Goal: Task Accomplishment & Management: Use online tool/utility

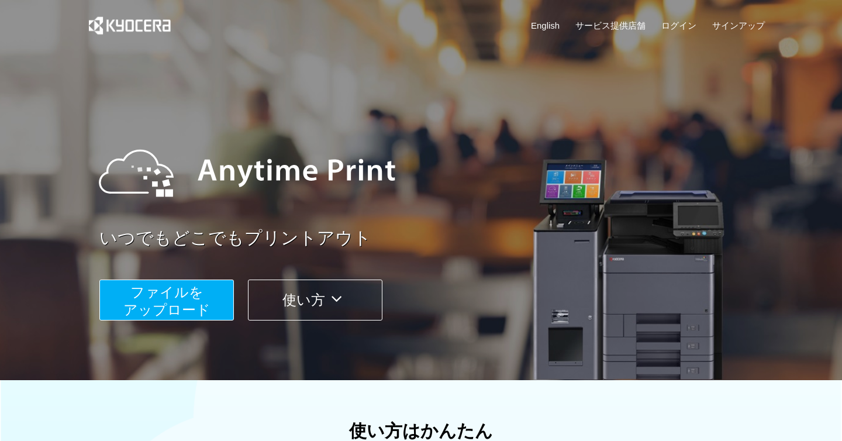
click at [168, 302] on button "ファイルを ​​アップロード" at bounding box center [166, 299] width 134 height 41
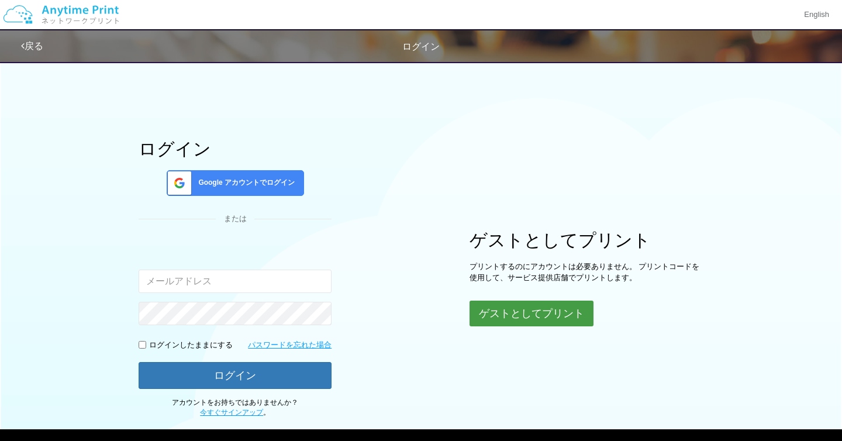
click at [514, 313] on button "ゲストとしてプリント" at bounding box center [531, 313] width 124 height 26
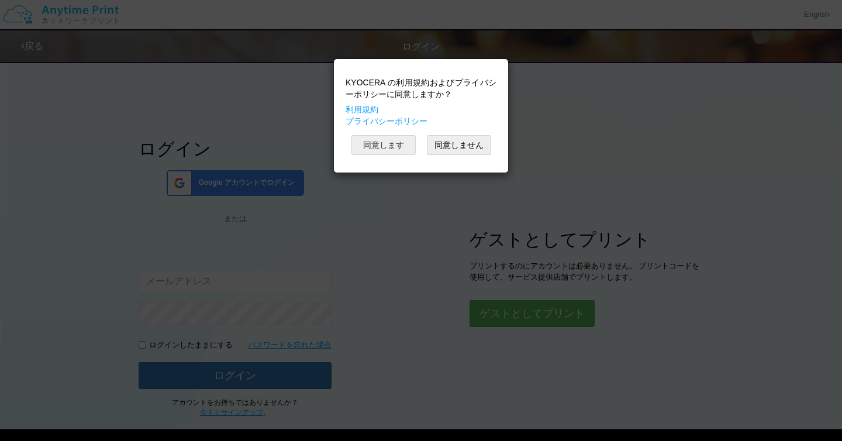
click at [394, 146] on button "同意します" at bounding box center [383, 145] width 64 height 20
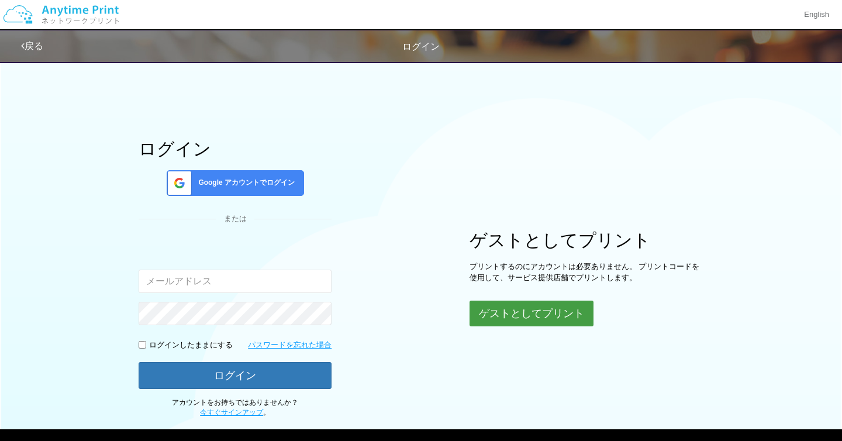
scroll to position [61, 0]
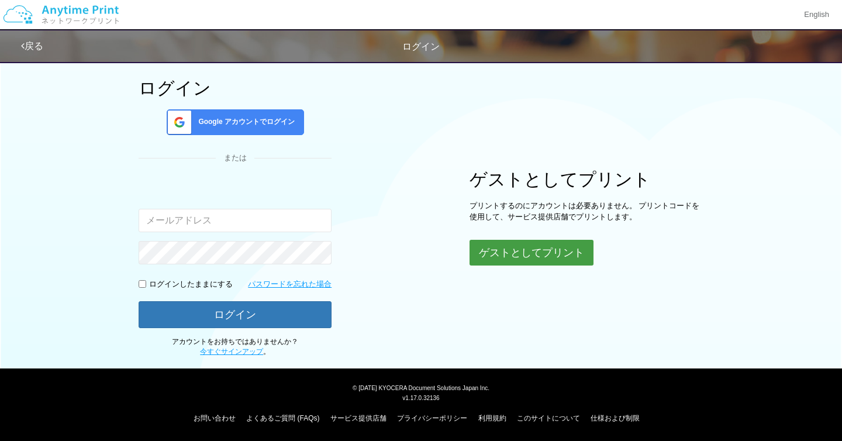
click at [517, 252] on button "ゲストとしてプリント" at bounding box center [531, 253] width 124 height 26
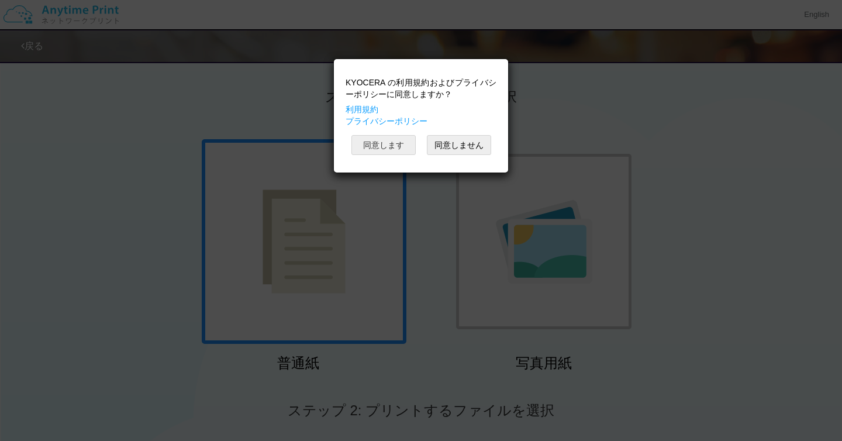
click at [399, 146] on button "同意します" at bounding box center [383, 145] width 64 height 20
click at [365, 147] on button "同意します" at bounding box center [383, 145] width 64 height 20
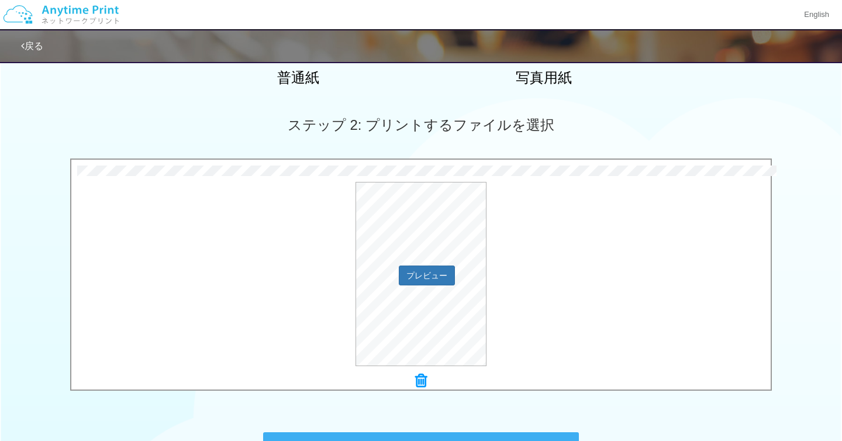
scroll to position [448, 0]
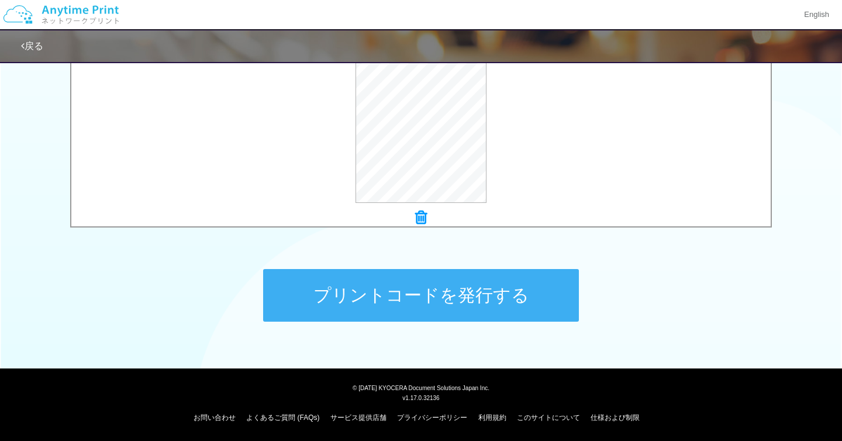
click at [411, 303] on button "プリントコードを発行する" at bounding box center [421, 295] width 316 height 53
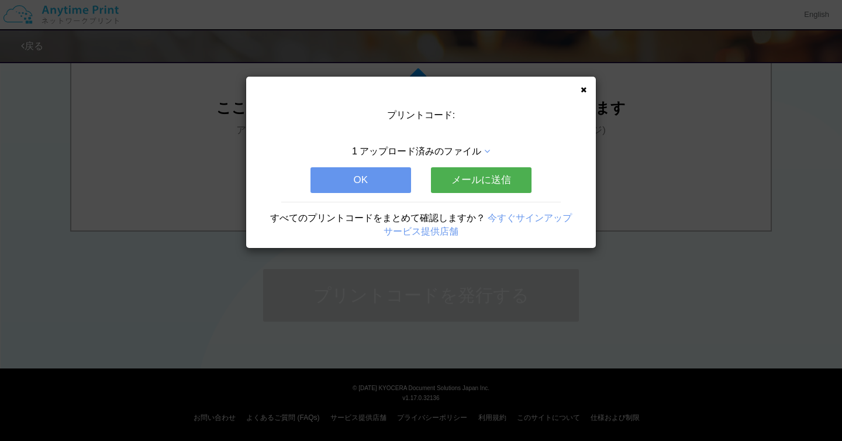
scroll to position [0, 0]
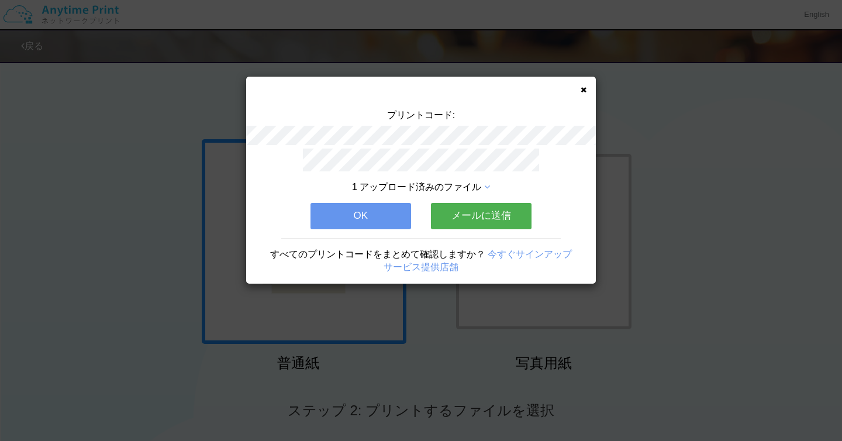
click at [583, 88] on icon at bounding box center [583, 90] width 6 height 8
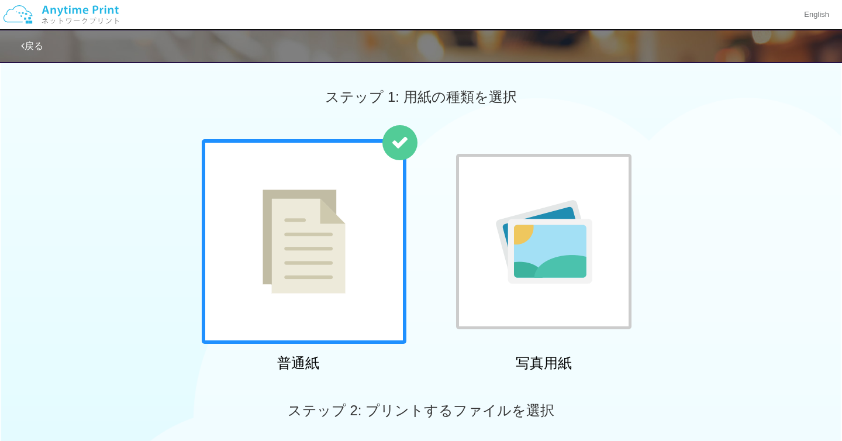
click at [338, 267] on img at bounding box center [303, 241] width 83 height 104
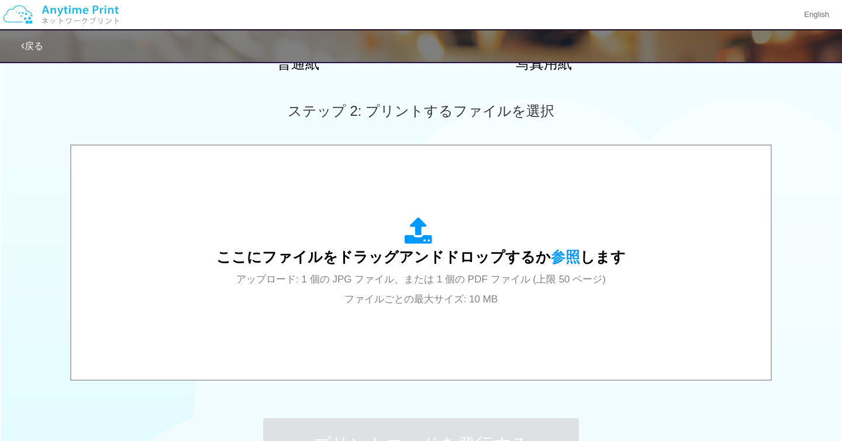
scroll to position [309, 0]
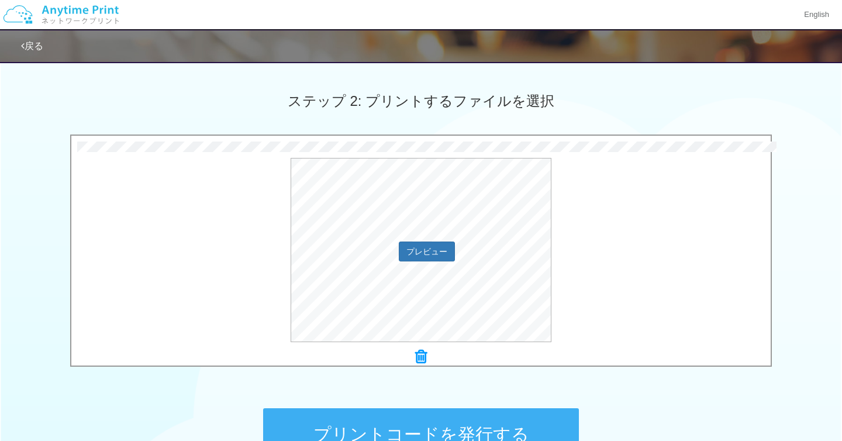
click at [233, 291] on div "プレビュー" at bounding box center [420, 250] width 699 height 184
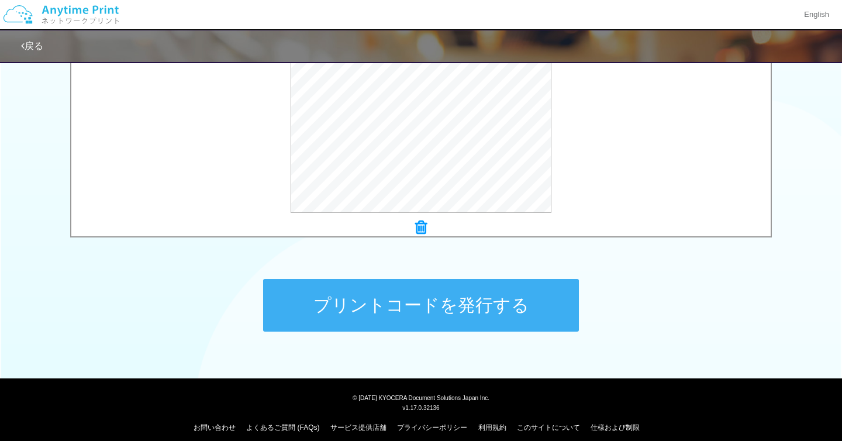
scroll to position [441, 0]
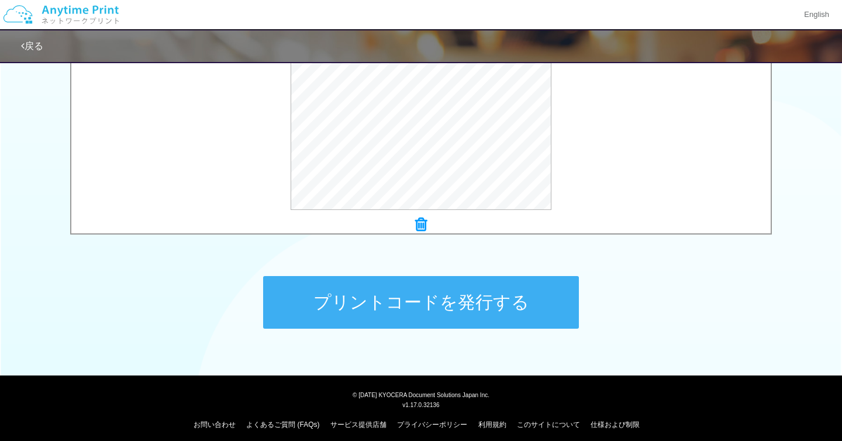
click at [423, 307] on button "プリントコードを発行する" at bounding box center [421, 302] width 316 height 53
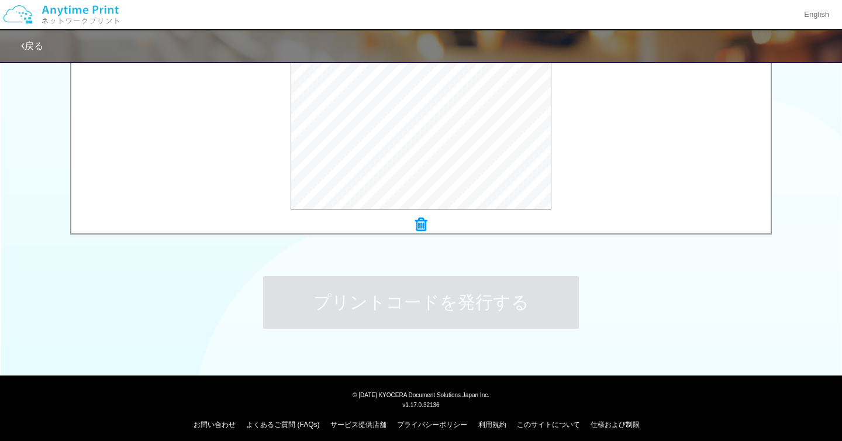
scroll to position [0, 0]
